Goal: Information Seeking & Learning: Find specific page/section

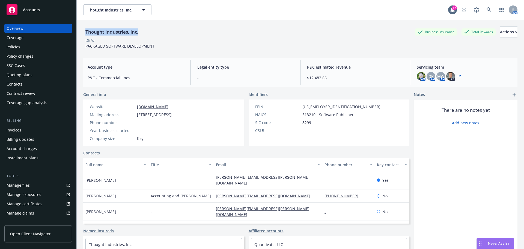
drag, startPoint x: 143, startPoint y: 33, endPoint x: 84, endPoint y: 33, distance: 58.7
click at [84, 33] on div "Thought Industries, Inc. Business Insurance Total Rewards Actions" at bounding box center [300, 31] width 434 height 11
copy div "Thought Industries, Inc."
click at [34, 48] on div "Policies" at bounding box center [38, 47] width 63 height 9
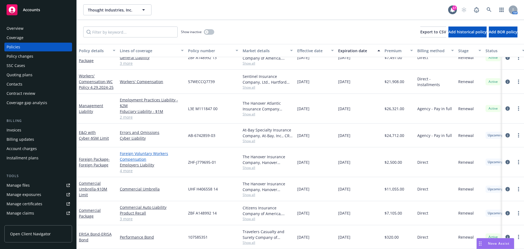
scroll to position [56, 0]
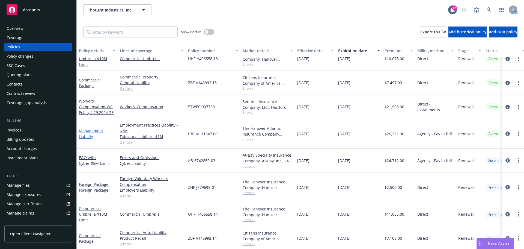
click at [86, 131] on link "Management Liability" at bounding box center [91, 133] width 24 height 11
